Goal: Task Accomplishment & Management: Manage account settings

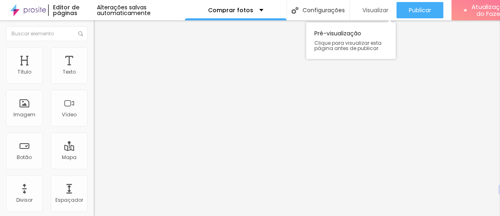
click at [377, 7] on font "Visualizar" at bounding box center [375, 10] width 26 height 8
click at [94, 48] on img at bounding box center [97, 50] width 7 height 7
click at [94, 46] on img at bounding box center [97, 42] width 7 height 7
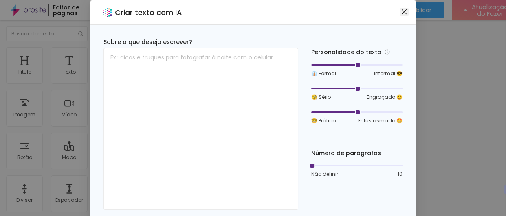
click at [402, 9] on icon "fechar" at bounding box center [404, 11] width 5 height 5
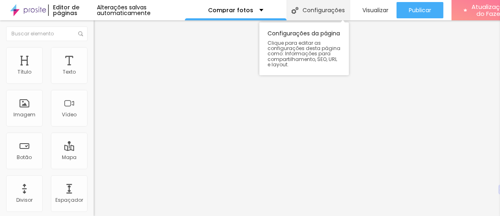
click at [338, 7] on font "Configurações" at bounding box center [324, 10] width 42 height 8
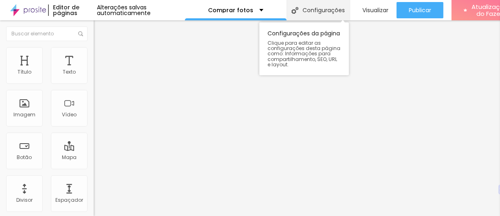
click at [316, 14] on div "Configurações" at bounding box center [318, 10] width 63 height 20
